Goal: Information Seeking & Learning: Compare options

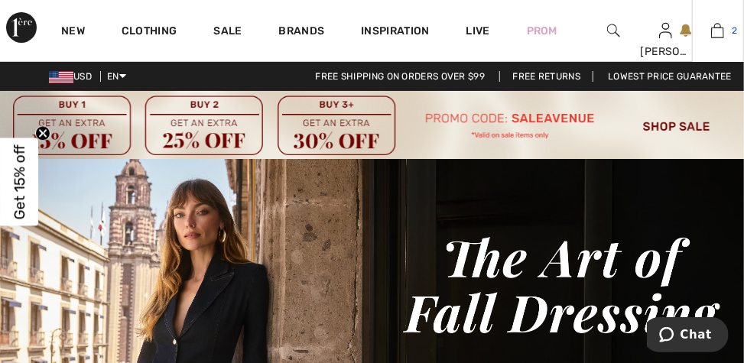
click at [729, 37] on link "2" at bounding box center [718, 30] width 50 height 18
click at [715, 39] on img at bounding box center [717, 30] width 13 height 18
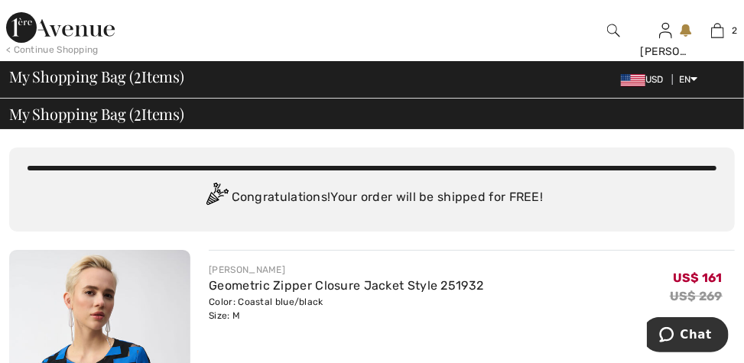
click at [89, 34] on img at bounding box center [60, 27] width 109 height 31
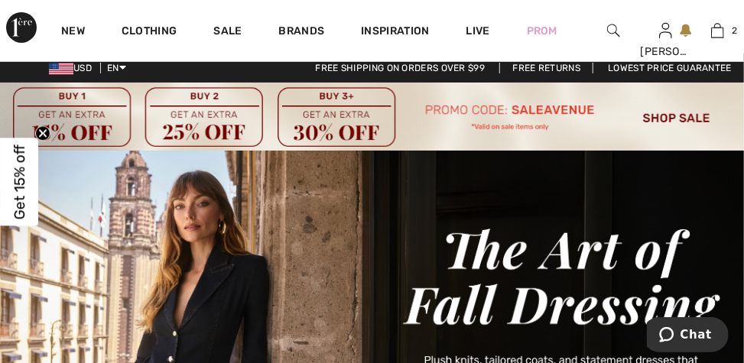
scroll to position [7, 0]
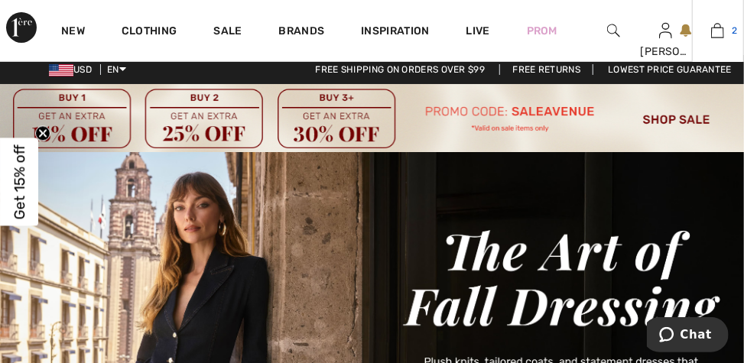
click at [719, 39] on img at bounding box center [717, 30] width 13 height 18
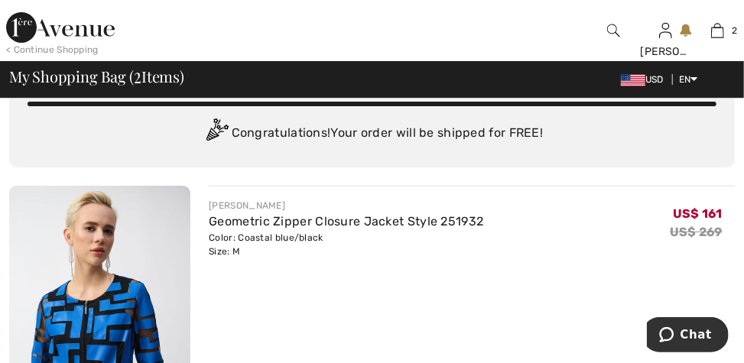
scroll to position [60, 0]
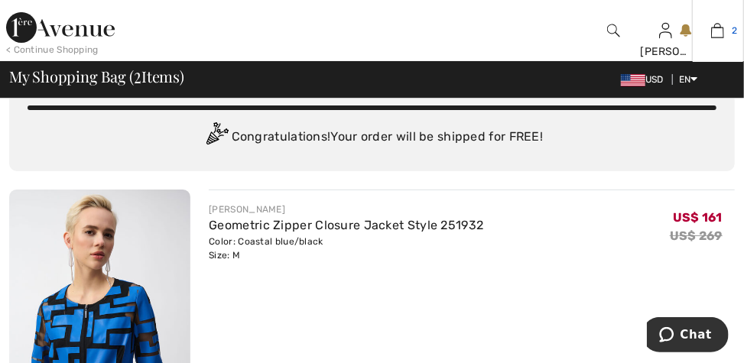
click at [719, 34] on img at bounding box center [717, 30] width 13 height 18
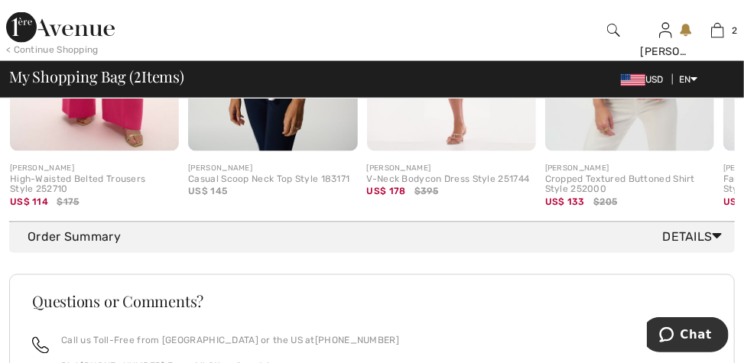
scroll to position [1002, 0]
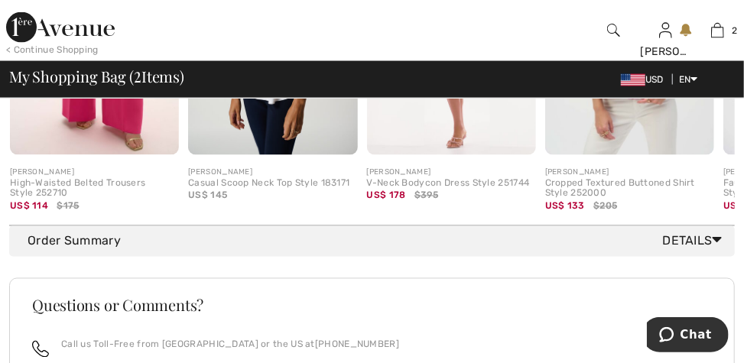
click at [714, 248] on icon at bounding box center [717, 240] width 10 height 16
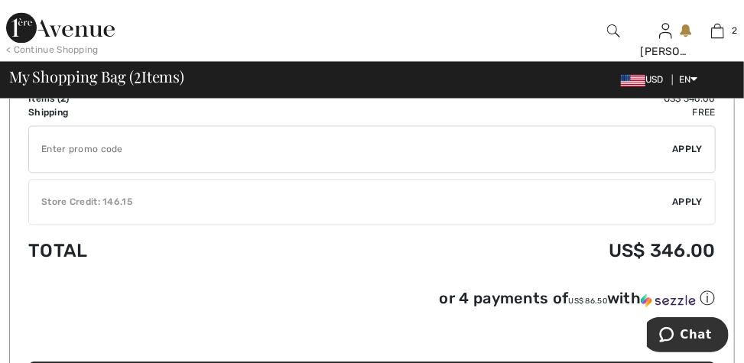
scroll to position [1195, 0]
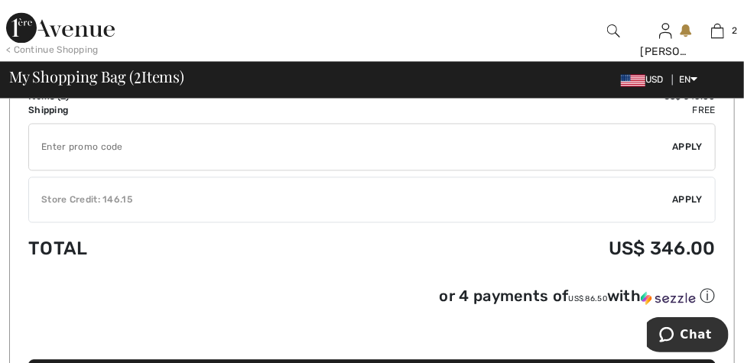
click at [78, 167] on input "TEXT" at bounding box center [351, 147] width 644 height 46
type input "S"
type input "SALEAVENUE"
click at [686, 154] on span "Apply" at bounding box center [688, 147] width 31 height 14
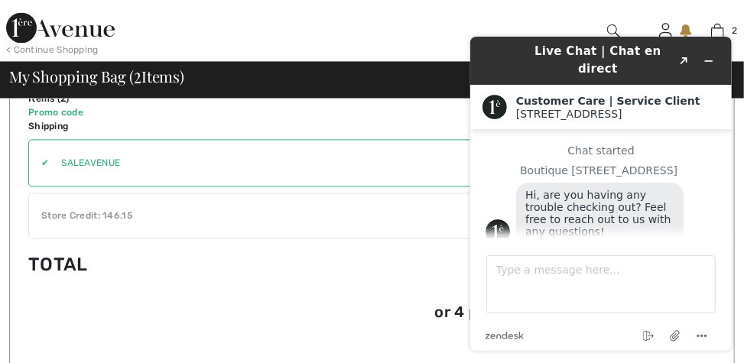
scroll to position [2, 0]
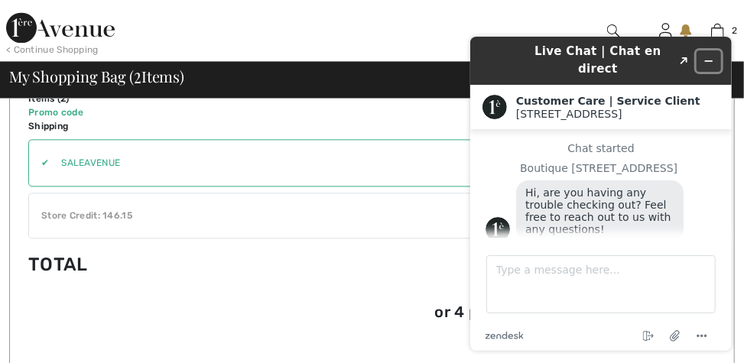
click at [715, 56] on button "Minimize widget" at bounding box center [708, 60] width 24 height 21
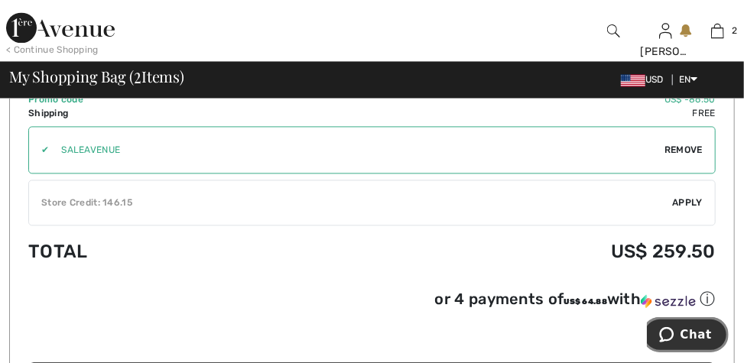
scroll to position [1208, 0]
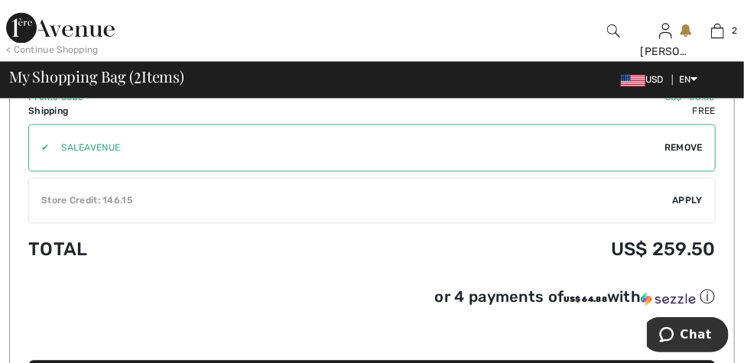
click at [723, 234] on div "Items ( 2 ) US$ 346.00 Promo code US$ -86.50 Shipping Free Tax1 US$ 0.00 Tax2 U…" at bounding box center [371, 238] width 725 height 363
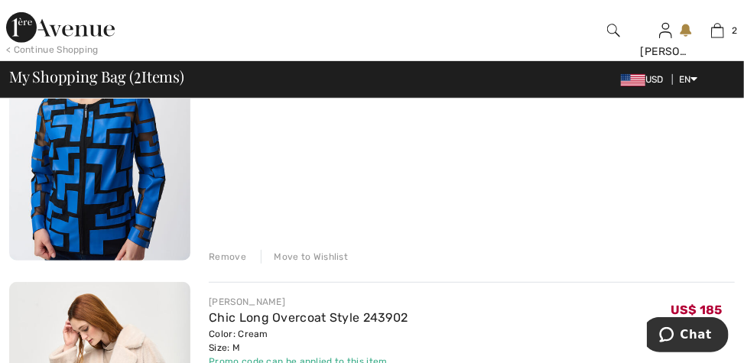
scroll to position [258, 0]
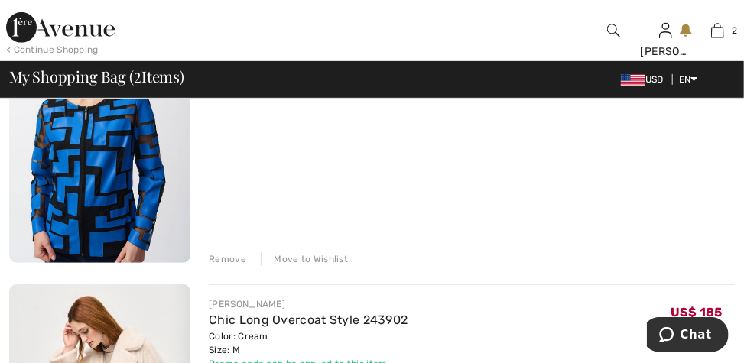
click at [228, 264] on div "Remove" at bounding box center [227, 259] width 37 height 14
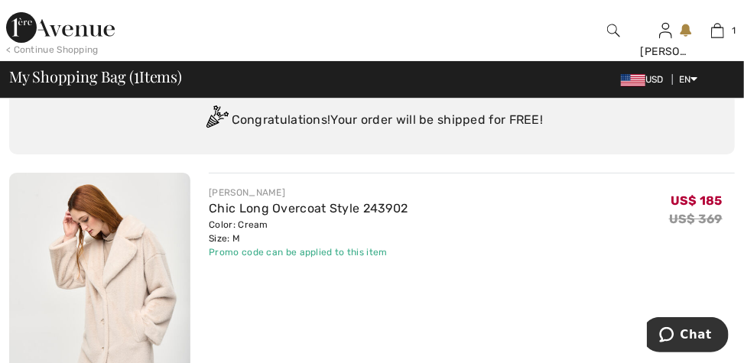
scroll to position [77, 0]
click at [383, 211] on link "Chic Long Overcoat Style 243902" at bounding box center [308, 208] width 199 height 15
click at [245, 206] on link "Chic Long Overcoat Style 243902" at bounding box center [308, 208] width 199 height 15
click at [131, 284] on img at bounding box center [99, 308] width 181 height 271
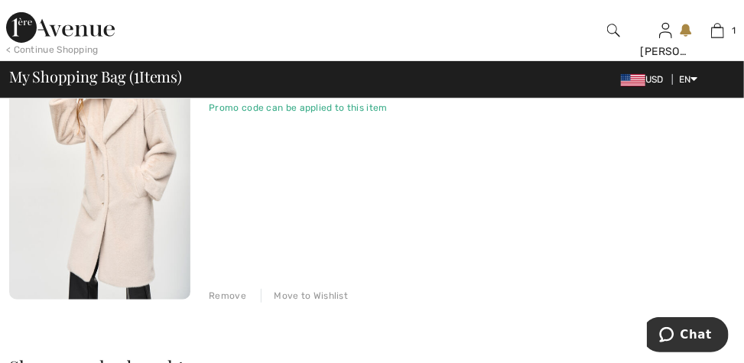
scroll to position [222, 0]
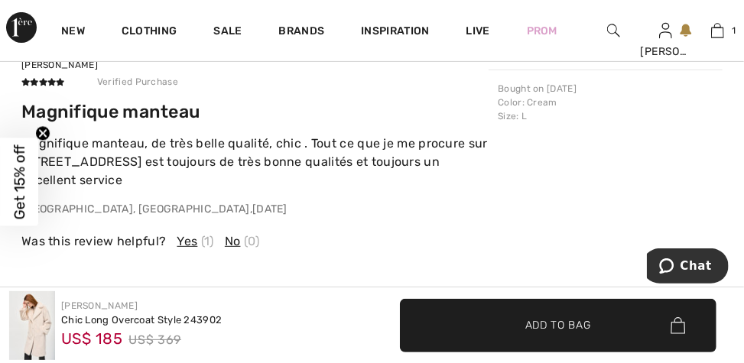
scroll to position [2384, 0]
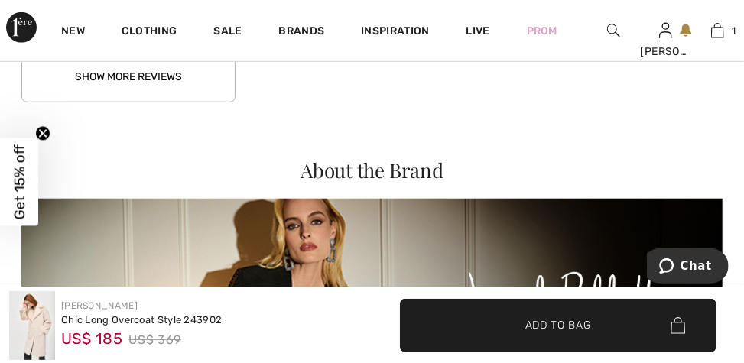
click at [196, 95] on button "Show More Reviews" at bounding box center [128, 76] width 214 height 51
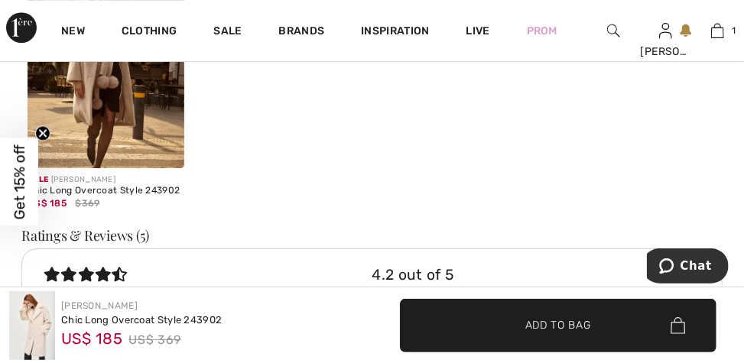
scroll to position [1749, 0]
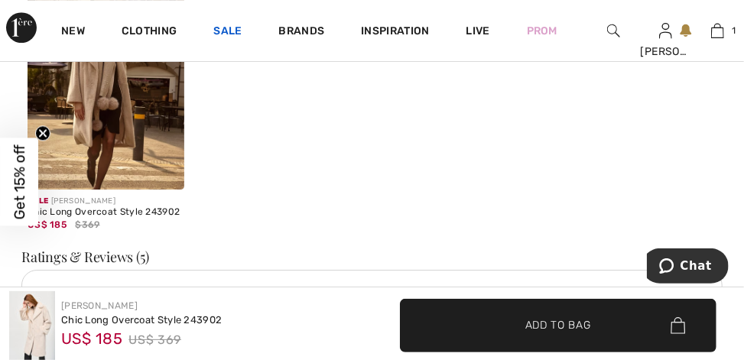
click at [237, 37] on link "Sale" at bounding box center [227, 32] width 28 height 16
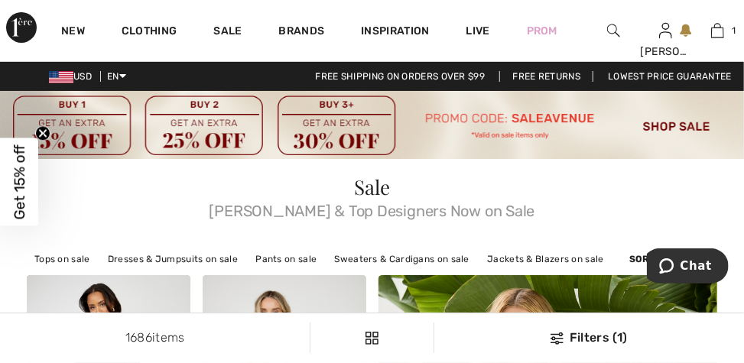
click at [650, 207] on span "[PERSON_NAME] & Top Designers Now on Sale" at bounding box center [372, 207] width 690 height 21
click at [687, 133] on img at bounding box center [372, 125] width 744 height 68
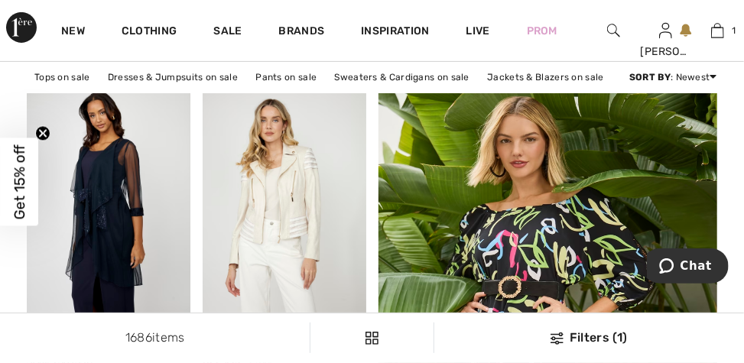
scroll to position [83, 0]
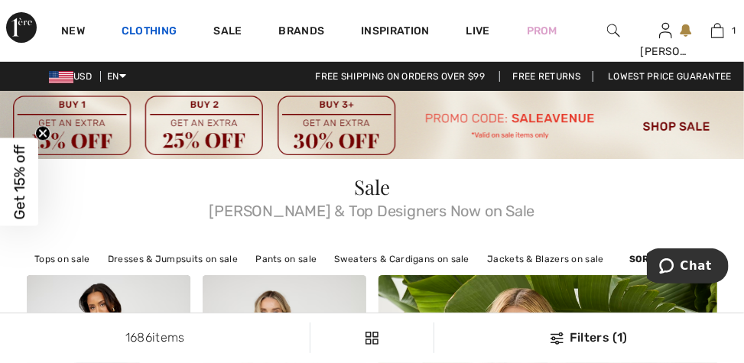
click at [162, 29] on link "Clothing" at bounding box center [149, 32] width 55 height 16
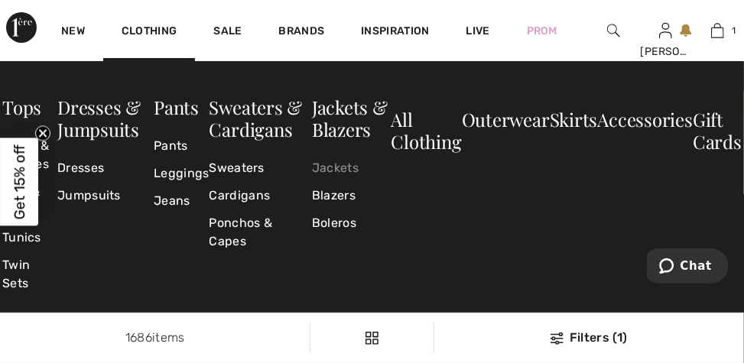
click at [336, 171] on link "Jackets" at bounding box center [352, 168] width 80 height 28
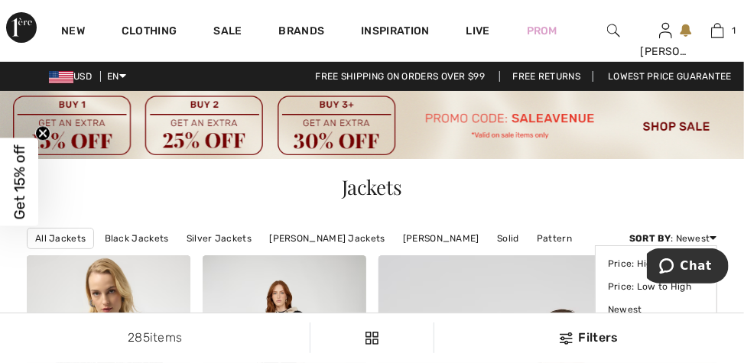
click at [654, 242] on strong "Sort By" at bounding box center [649, 238] width 41 height 11
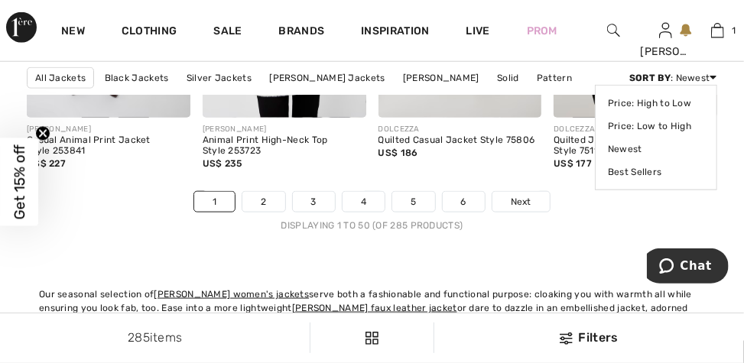
scroll to position [5090, 0]
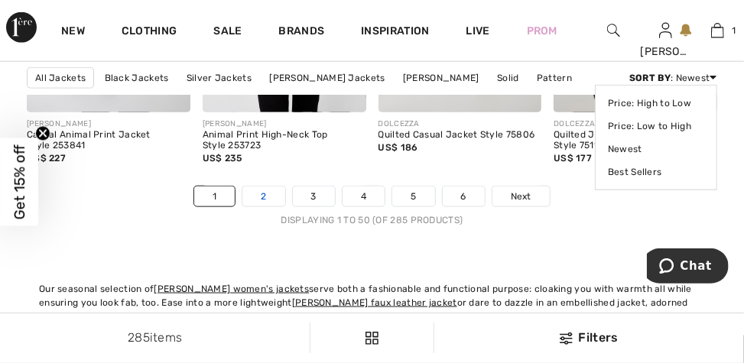
click at [264, 194] on link "2" at bounding box center [263, 197] width 42 height 20
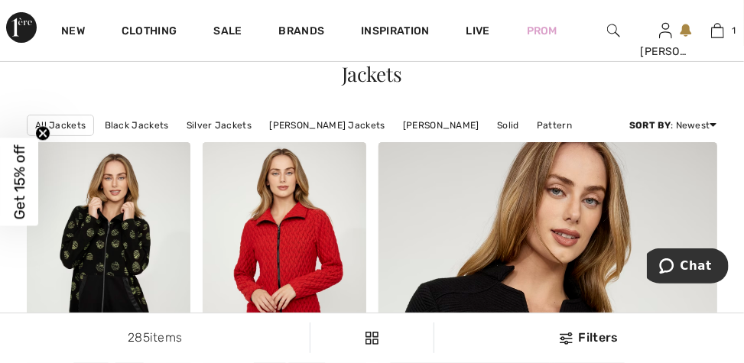
scroll to position [120, 0]
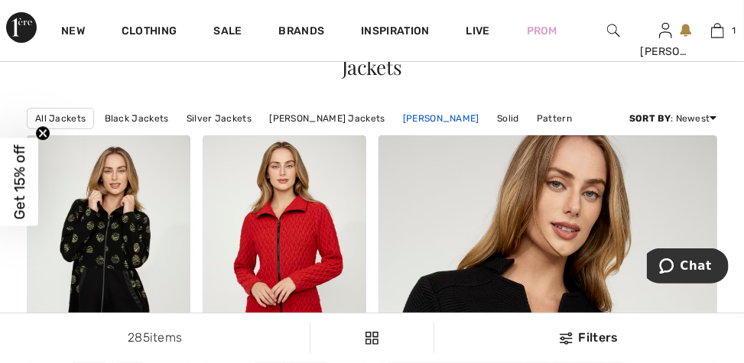
click at [453, 117] on link "Frank Lyman Jackets" at bounding box center [441, 119] width 92 height 20
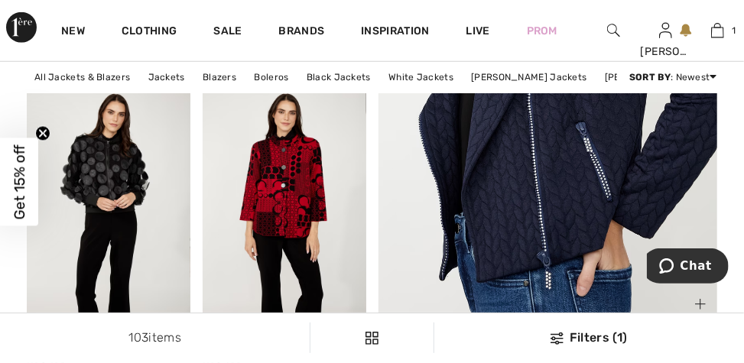
scroll to position [567, 0]
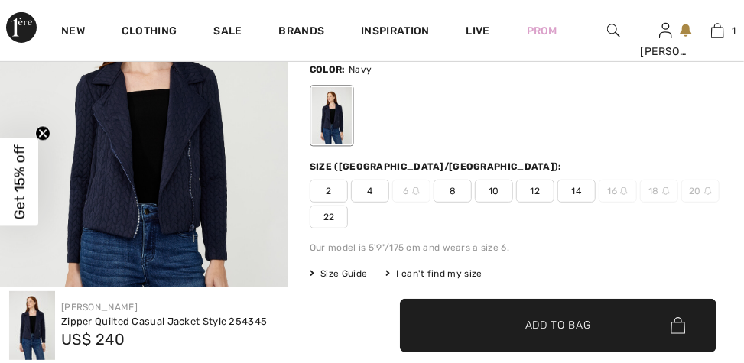
scroll to position [227, 0]
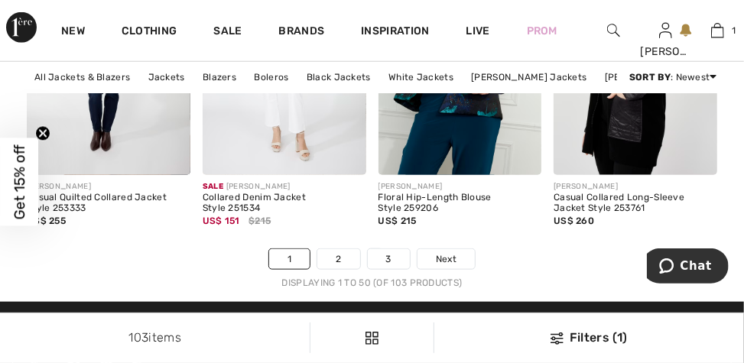
scroll to position [5047, 0]
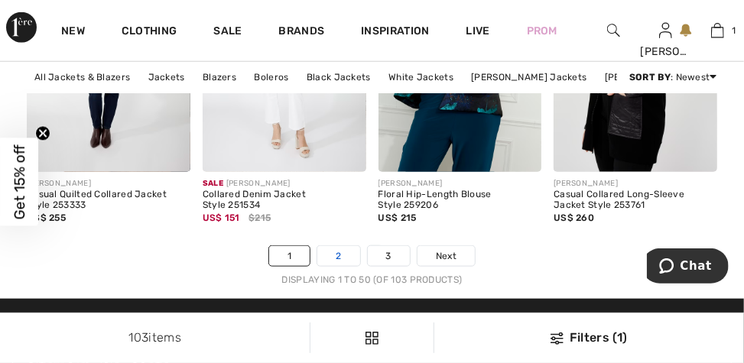
click at [336, 266] on link "2" at bounding box center [338, 256] width 42 height 20
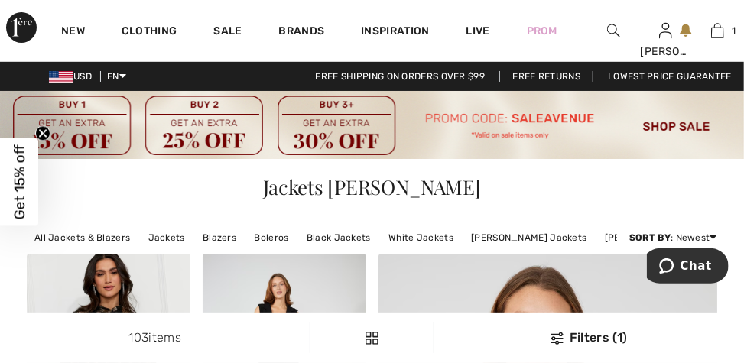
click at [647, 284] on body "Chat" at bounding box center [687, 267] width 82 height 38
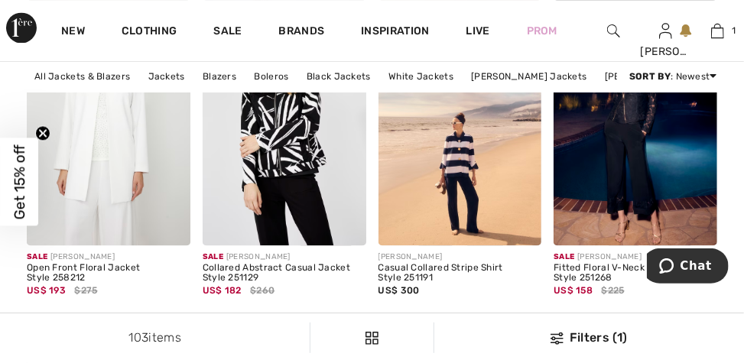
scroll to position [1244, 0]
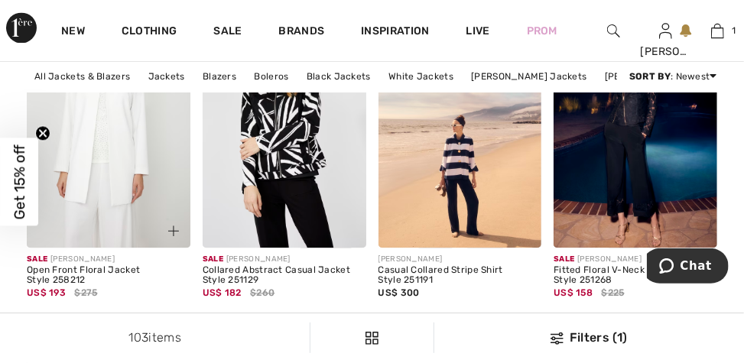
click at [102, 274] on div "Open Front Floral Jacket Style 258212" at bounding box center [109, 275] width 164 height 21
click at [57, 263] on div "Sale FRANK LYMAN" at bounding box center [109, 259] width 164 height 11
click at [131, 164] on img at bounding box center [109, 124] width 164 height 245
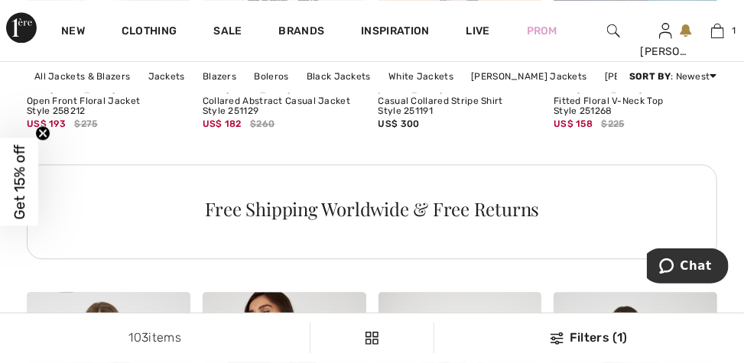
scroll to position [1416, 0]
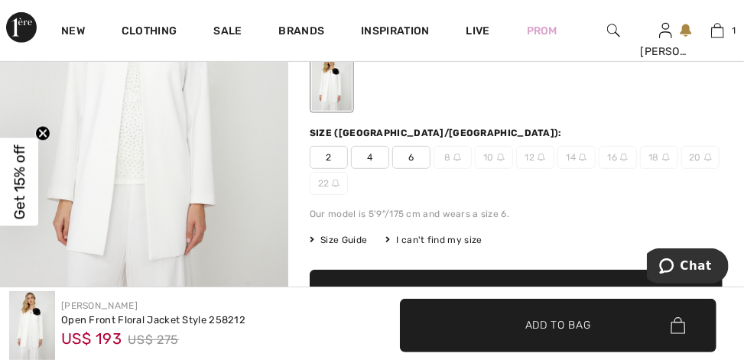
scroll to position [253, 0]
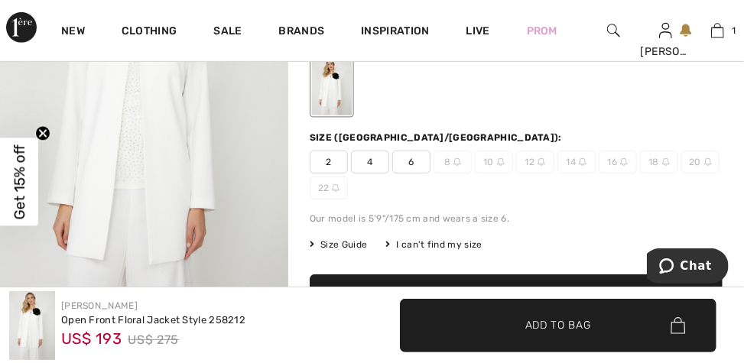
click at [352, 247] on span "Size Guide" at bounding box center [338, 245] width 57 height 14
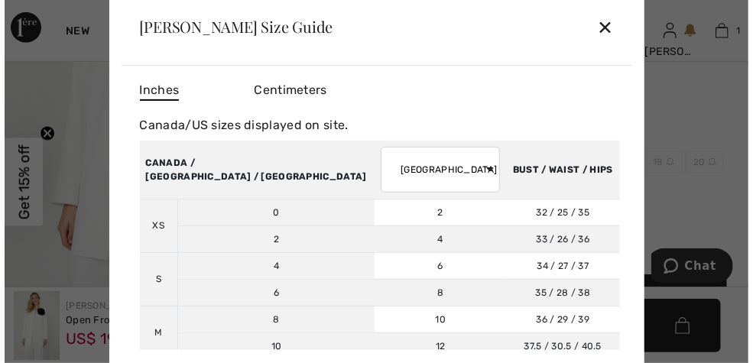
scroll to position [254, 0]
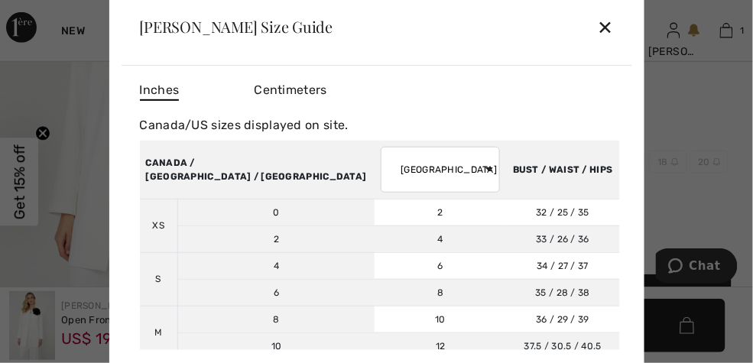
click at [600, 41] on div "✕" at bounding box center [605, 27] width 16 height 32
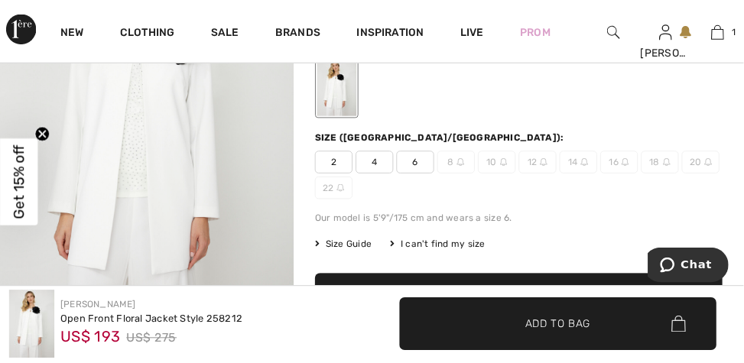
scroll to position [253, 0]
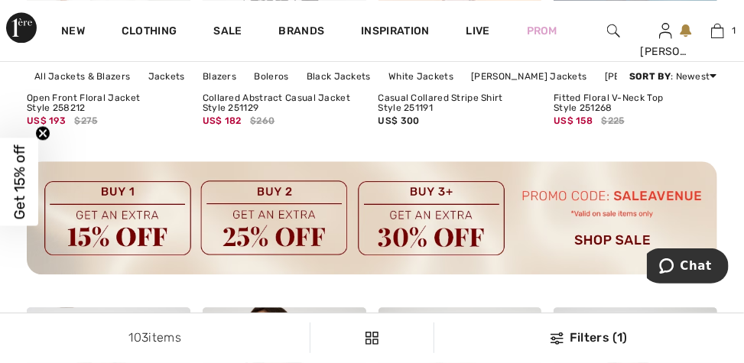
click at [662, 183] on img at bounding box center [372, 217] width 690 height 113
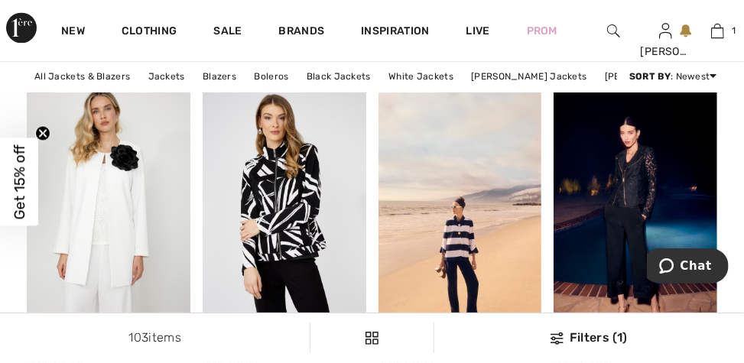
click at [637, 284] on img at bounding box center [635, 206] width 164 height 245
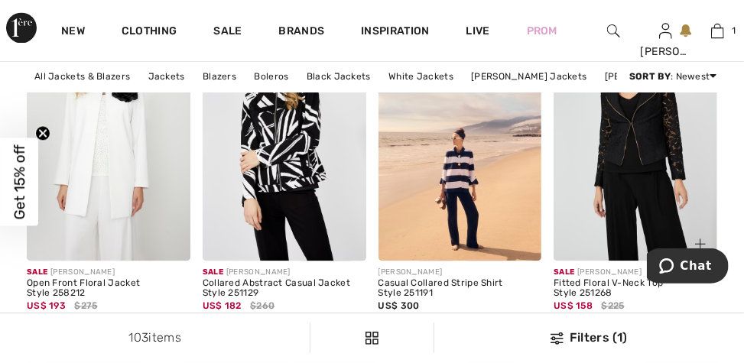
scroll to position [1232, 0]
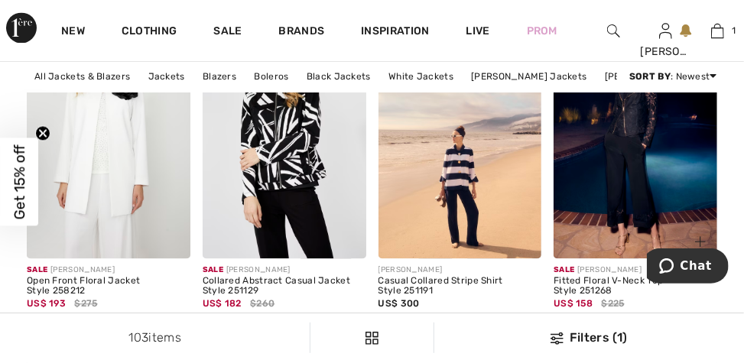
click at [602, 170] on img at bounding box center [635, 135] width 164 height 245
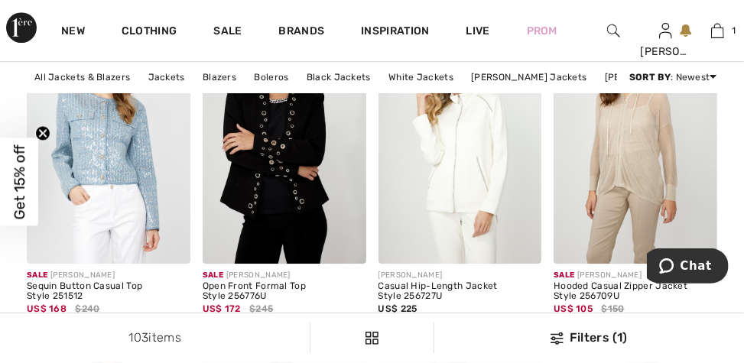
scroll to position [1689, 0]
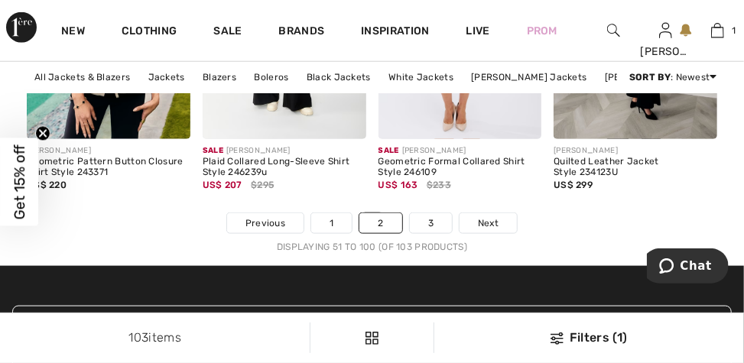
scroll to position [5081, 0]
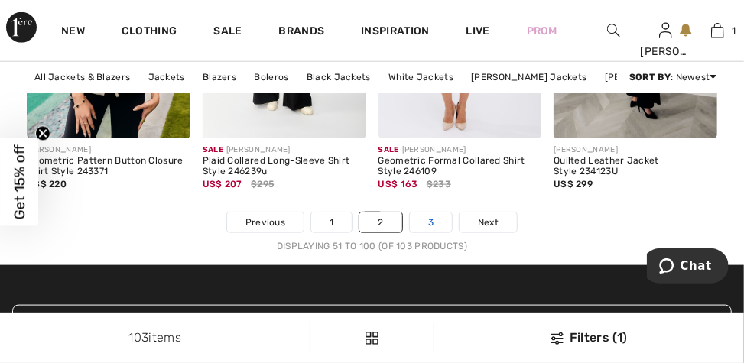
click at [440, 231] on link "3" at bounding box center [431, 223] width 42 height 20
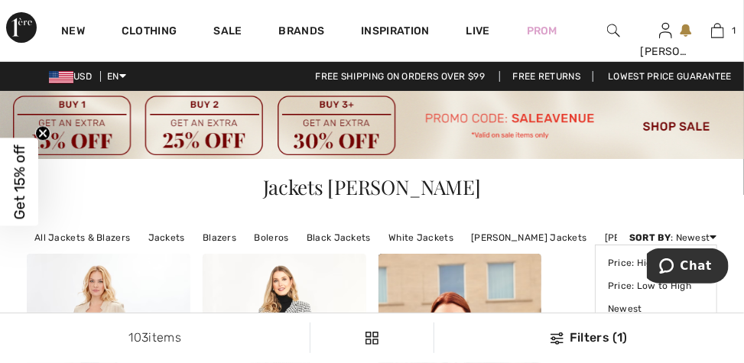
click at [633, 243] on strong "Sort By" at bounding box center [649, 237] width 41 height 11
click at [517, 239] on link "[PERSON_NAME] Jackets" at bounding box center [528, 238] width 131 height 20
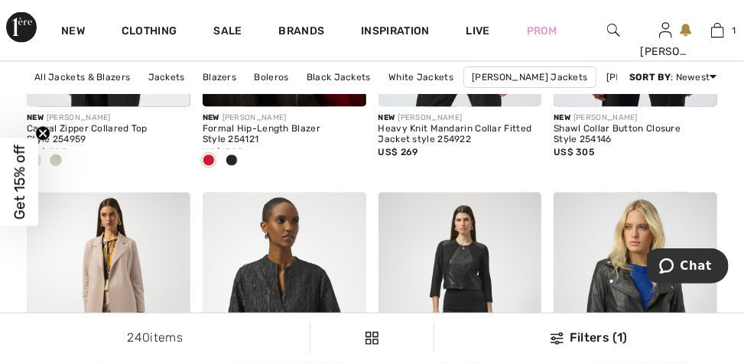
scroll to position [1115, 0]
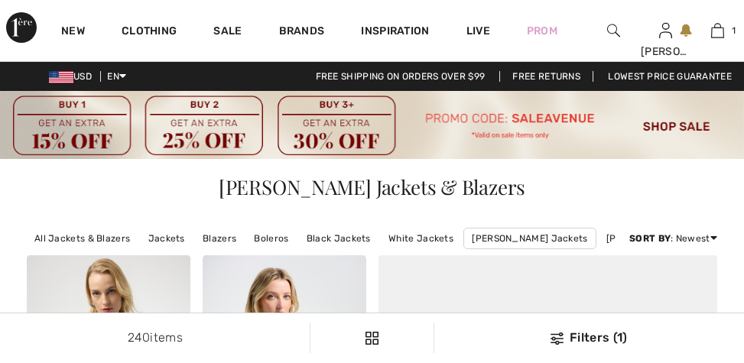
checkbox input "true"
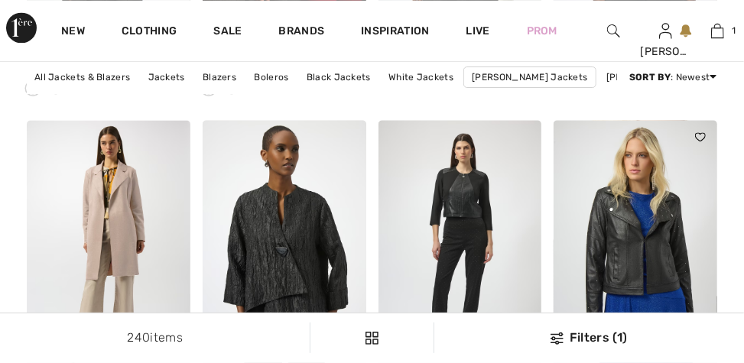
click at [596, 196] on img at bounding box center [635, 242] width 164 height 245
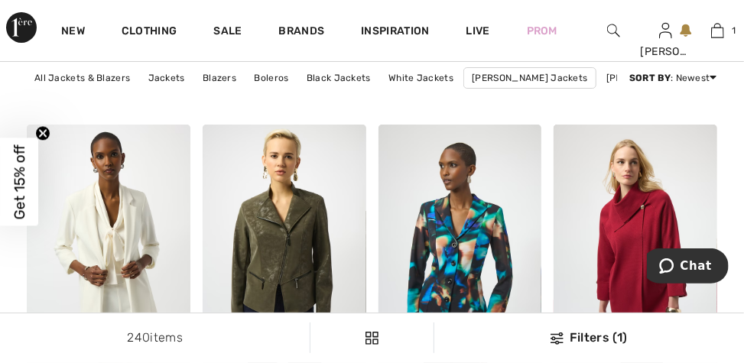
scroll to position [2173, 0]
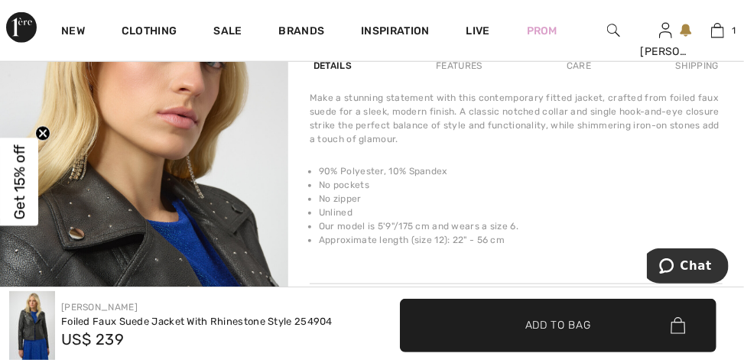
scroll to position [637, 0]
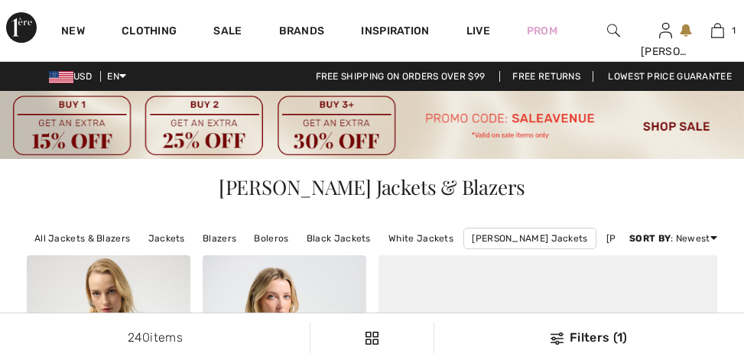
checkbox input "true"
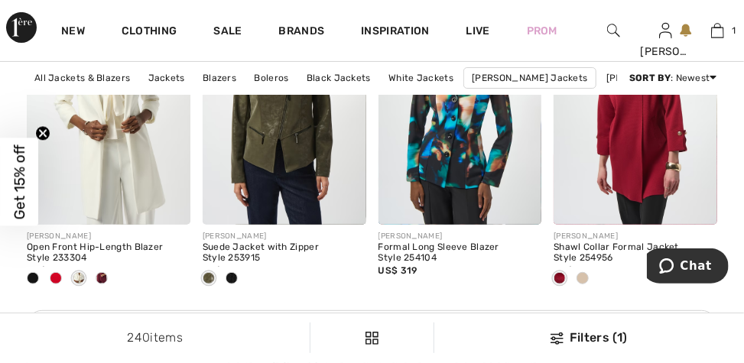
scroll to position [2407, 0]
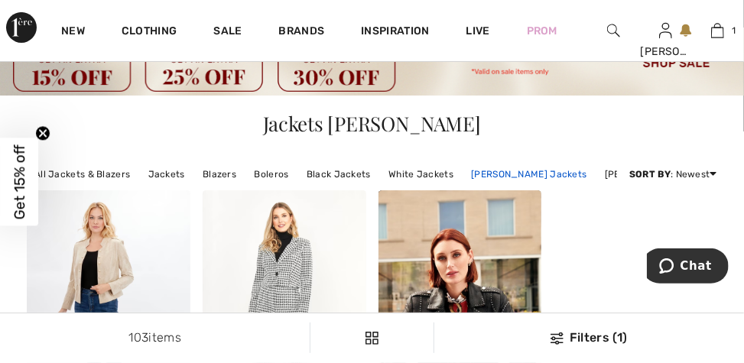
click at [533, 178] on link "[PERSON_NAME] Jackets" at bounding box center [528, 174] width 131 height 20
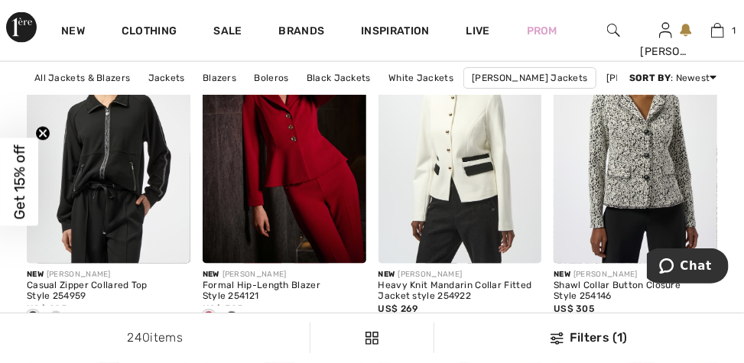
scroll to position [907, 0]
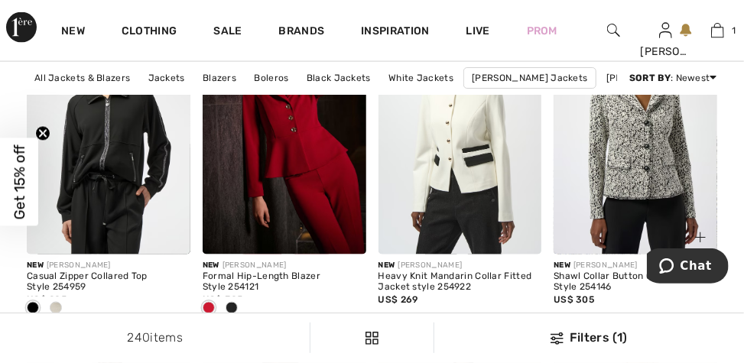
click at [654, 184] on img at bounding box center [635, 131] width 164 height 245
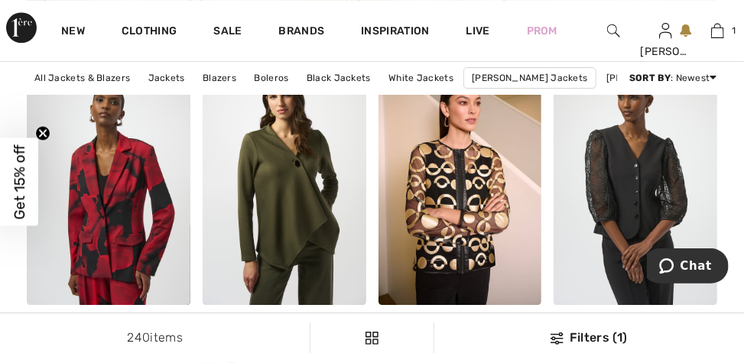
scroll to position [1673, 0]
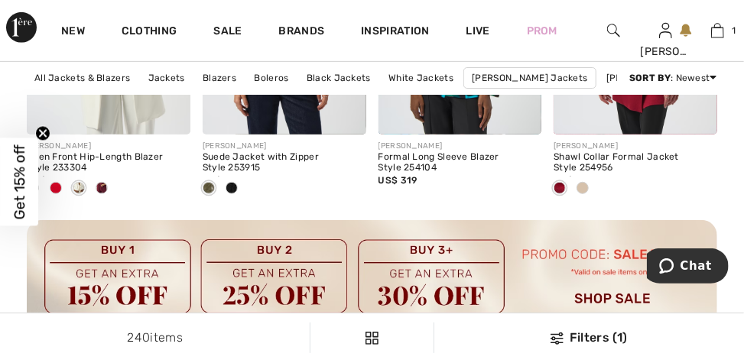
scroll to position [2481, 0]
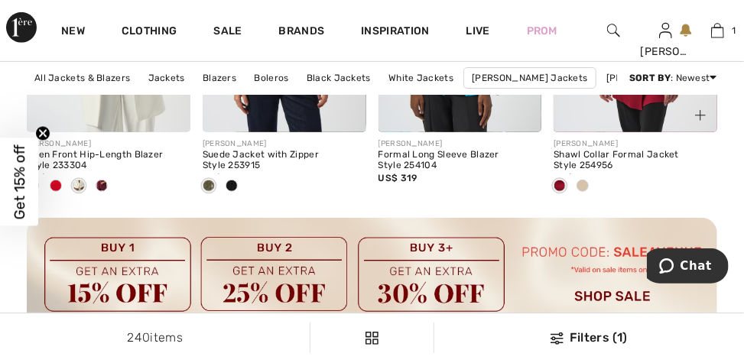
click at [589, 192] on div at bounding box center [582, 186] width 23 height 25
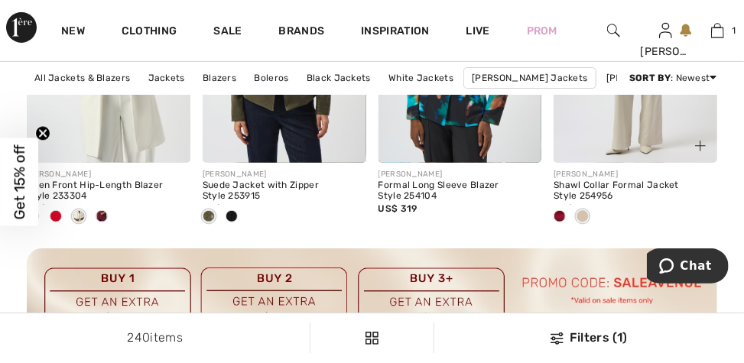
scroll to position [2459, 0]
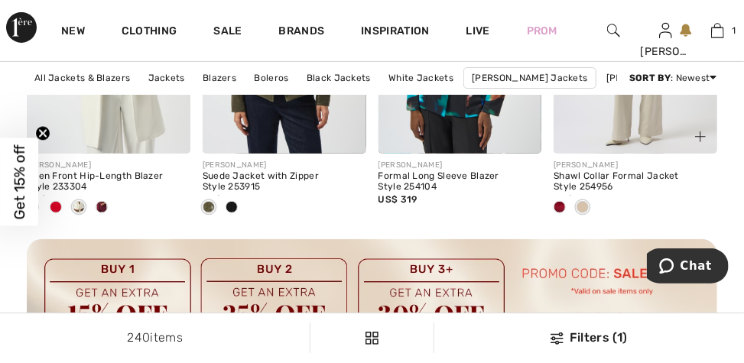
click at [632, 187] on div "Shawl Collar Formal Jacket Style 254956" at bounding box center [635, 181] width 164 height 21
click at [582, 187] on div "Shawl Collar Formal Jacket Style 254956" at bounding box center [635, 181] width 164 height 21
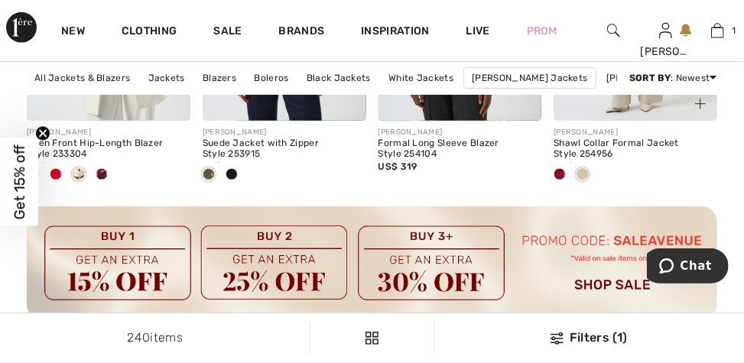
scroll to position [2487, 0]
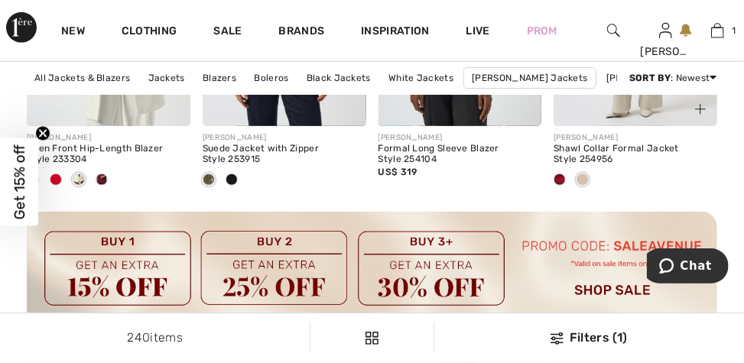
click at [560, 186] on span at bounding box center [559, 180] width 12 height 12
click at [618, 160] on div "Shawl Collar Formal Jacket Style 254956" at bounding box center [635, 154] width 164 height 21
click at [660, 118] on img at bounding box center [635, 3] width 164 height 245
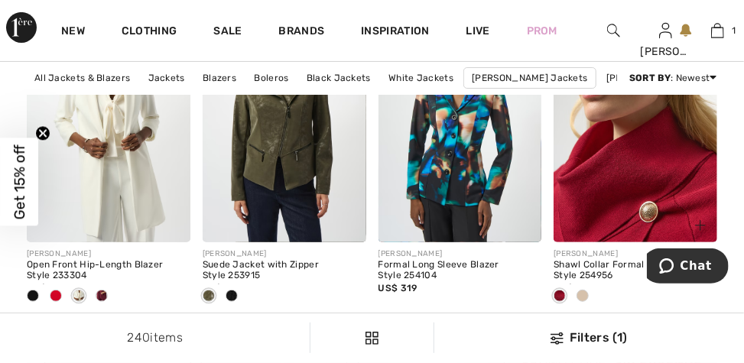
scroll to position [2366, 0]
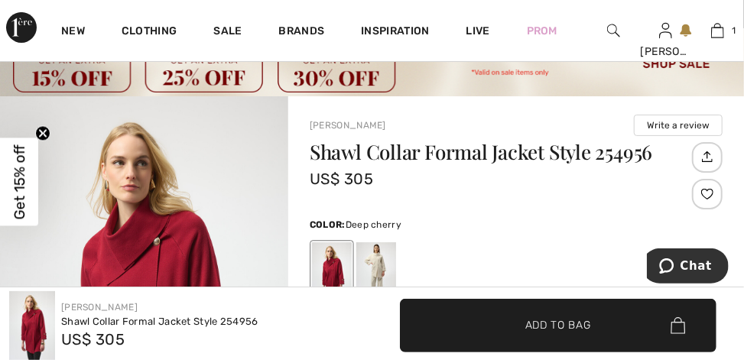
scroll to position [64, 0]
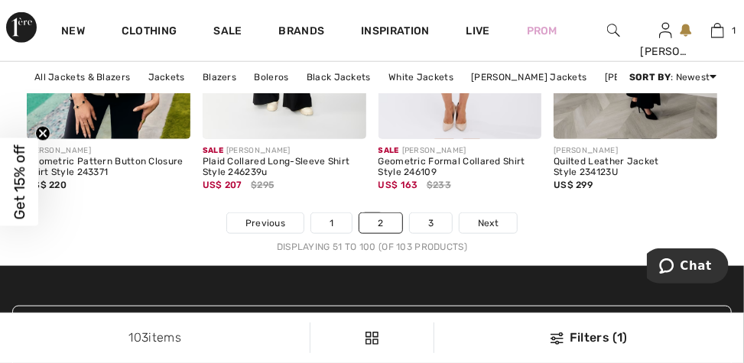
click at [634, 167] on div "Quilted Leather Jacket Style 234123U" at bounding box center [635, 167] width 164 height 21
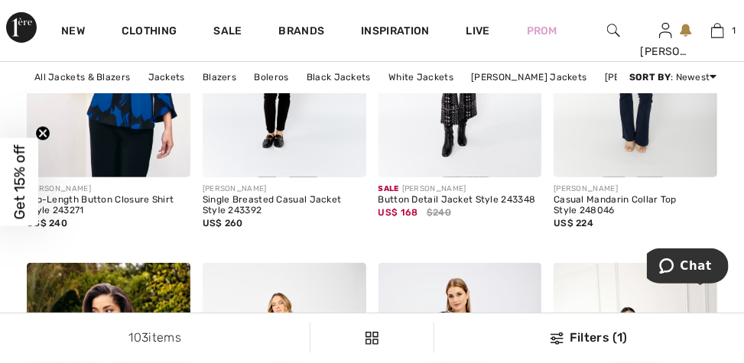
scroll to position [4693, 0]
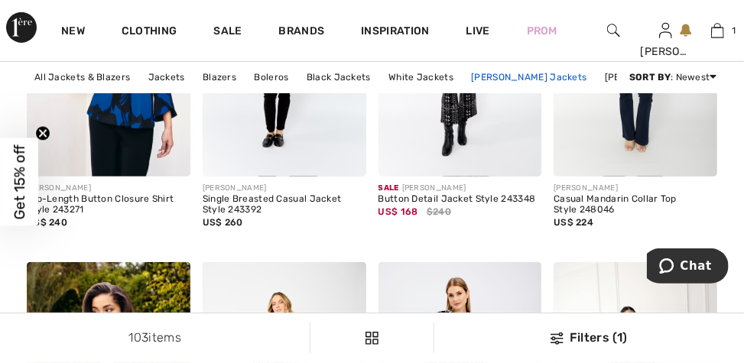
click at [517, 74] on link "[PERSON_NAME] Jackets" at bounding box center [528, 77] width 131 height 20
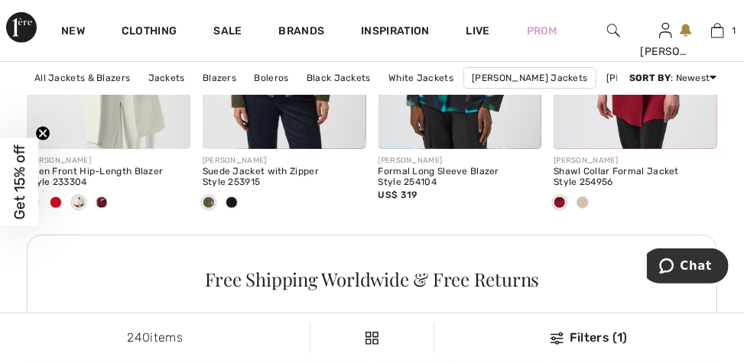
scroll to position [2491, 0]
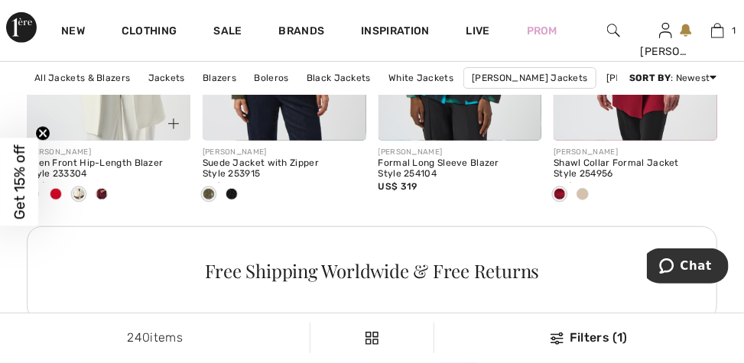
click at [99, 200] on span at bounding box center [102, 194] width 12 height 12
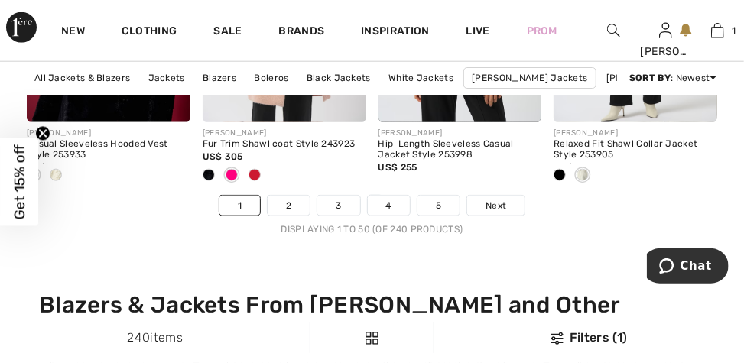
scroll to position [5065, 0]
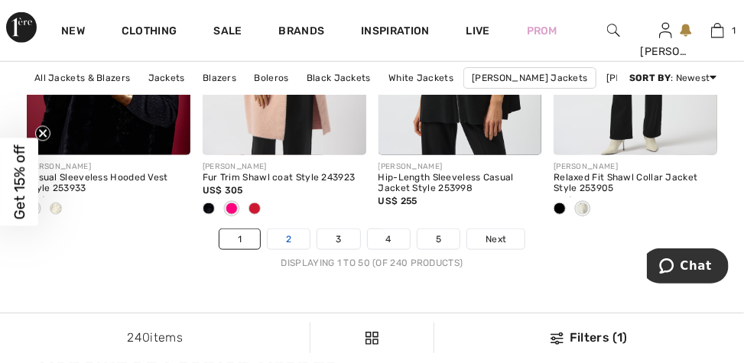
click at [297, 241] on link "2" at bounding box center [289, 239] width 42 height 20
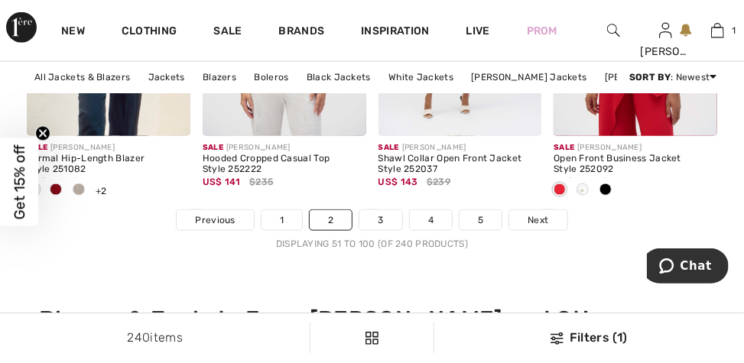
scroll to position [5132, 0]
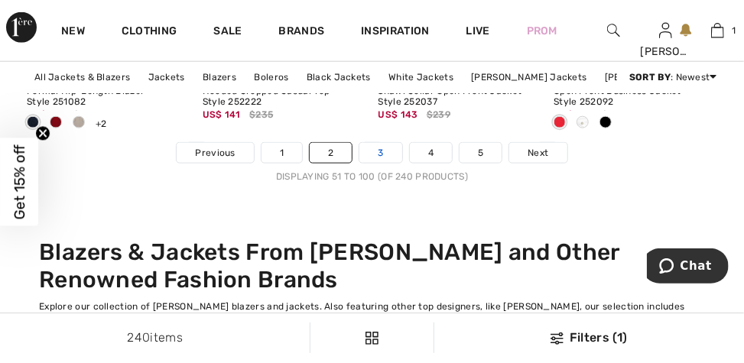
click at [380, 158] on link "3" at bounding box center [380, 153] width 42 height 20
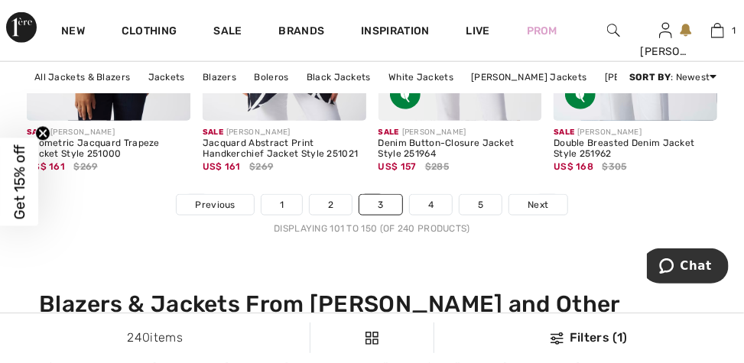
scroll to position [5081, 0]
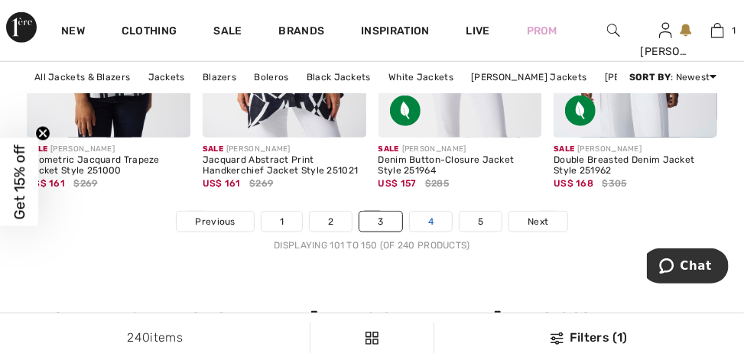
click at [433, 227] on link "4" at bounding box center [431, 222] width 42 height 20
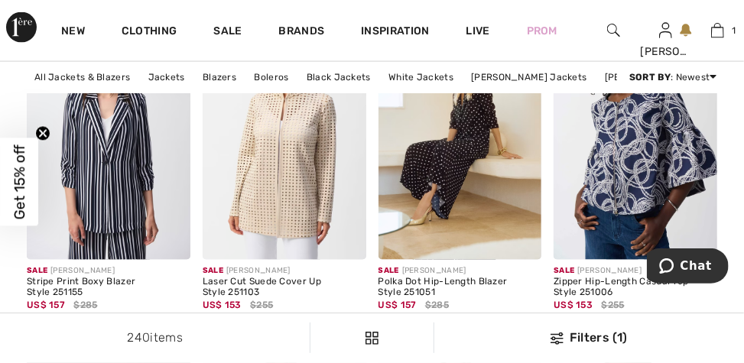
scroll to position [909, 0]
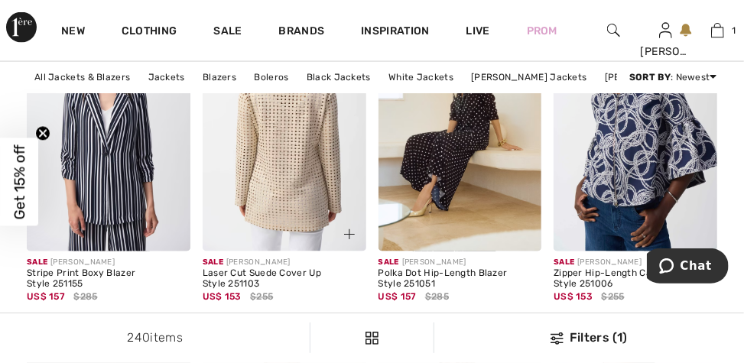
click at [268, 202] on img at bounding box center [285, 128] width 164 height 245
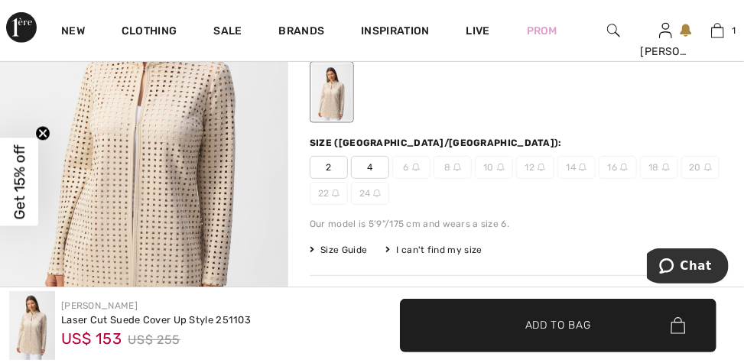
scroll to position [235, 0]
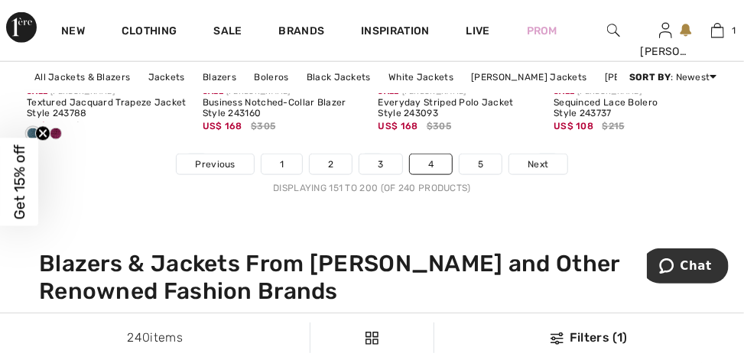
scroll to position [5155, 0]
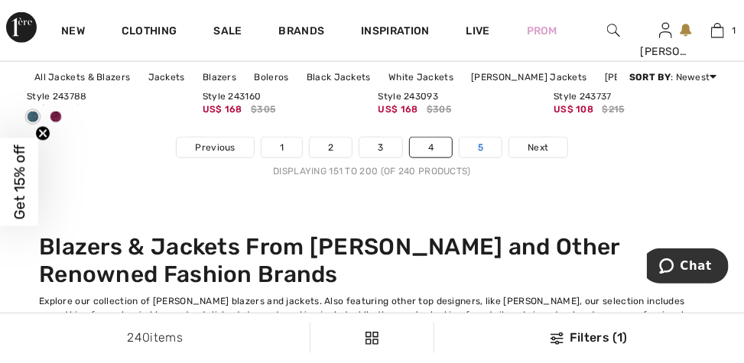
click at [485, 153] on link "5" at bounding box center [480, 148] width 42 height 20
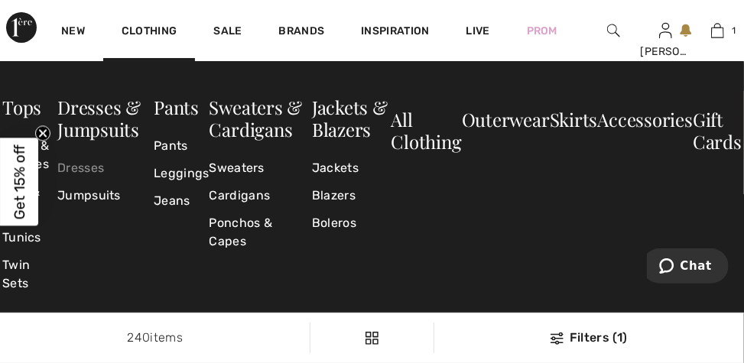
click at [95, 171] on link "Dresses" at bounding box center [105, 168] width 96 height 28
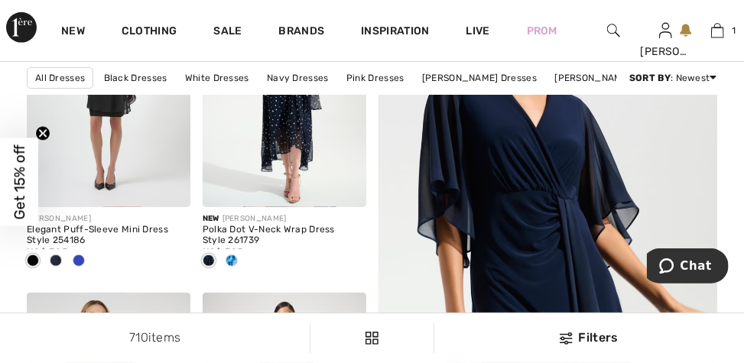
scroll to position [299, 0]
